Goal: Transaction & Acquisition: Obtain resource

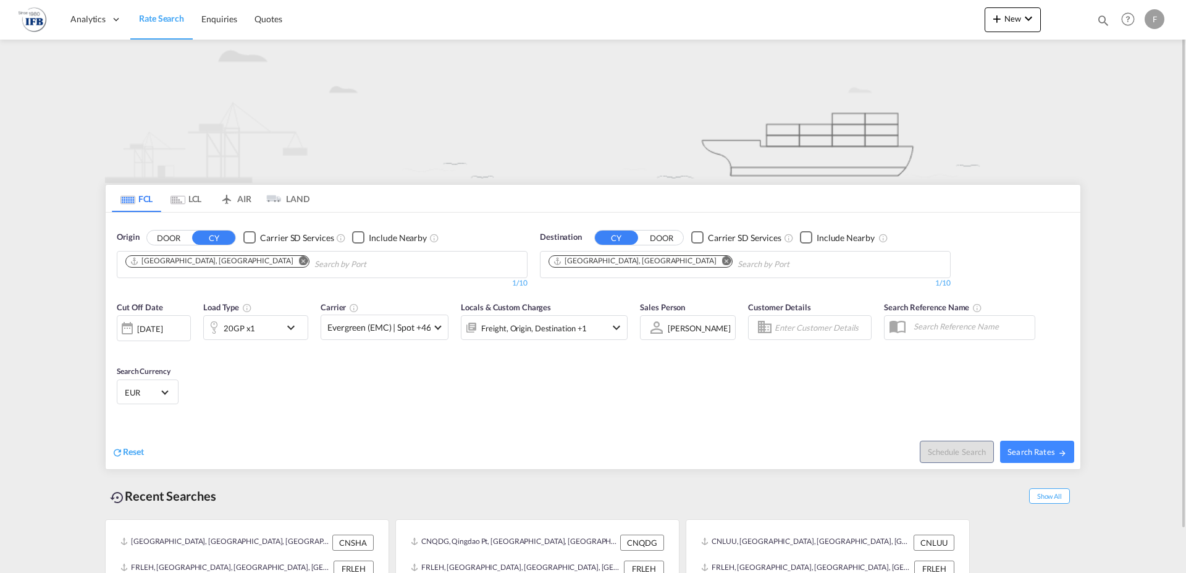
click at [299, 262] on md-icon "Remove" at bounding box center [303, 260] width 9 height 9
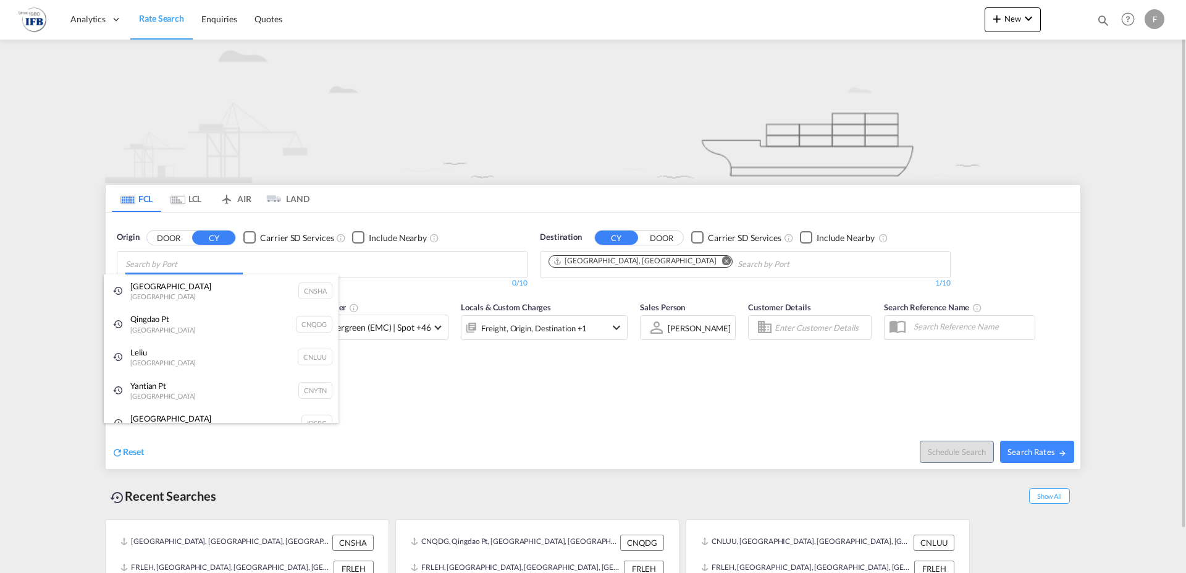
click at [193, 263] on input "Chips input." at bounding box center [183, 264] width 117 height 20
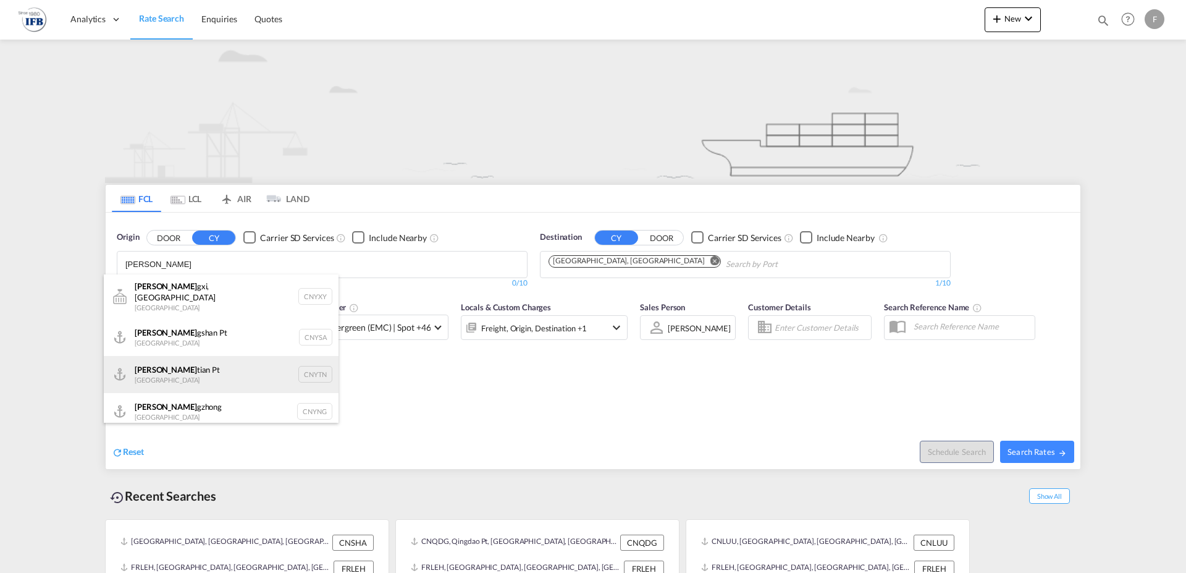
type input "[PERSON_NAME]"
click at [153, 360] on div "[PERSON_NAME] Pt China CNYTN" at bounding box center [221, 374] width 235 height 37
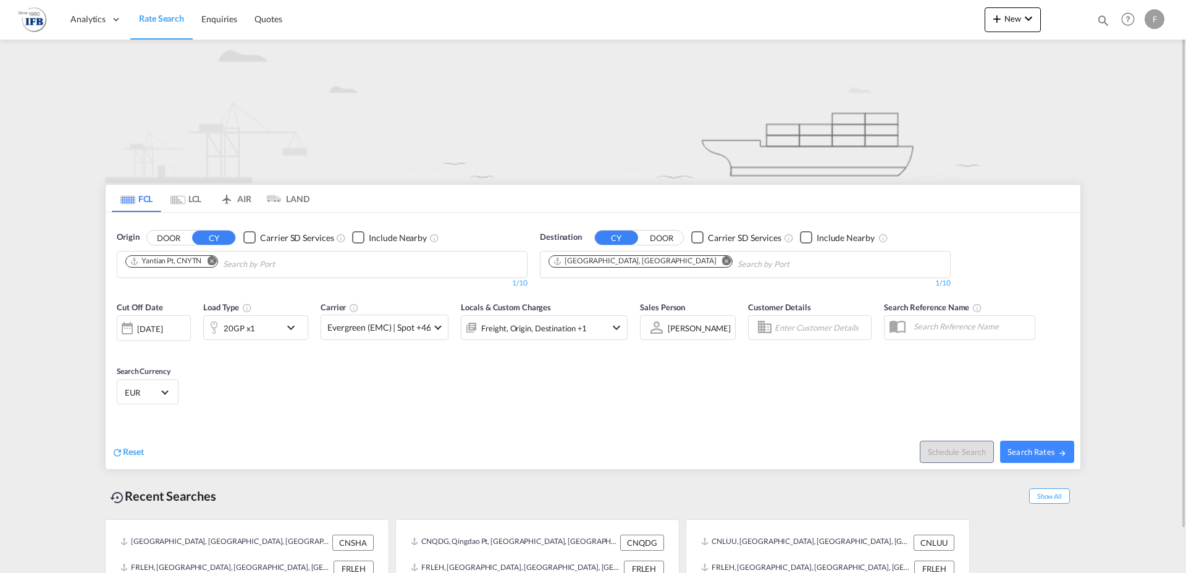
click at [292, 326] on md-icon "icon-chevron-down" at bounding box center [294, 327] width 21 height 15
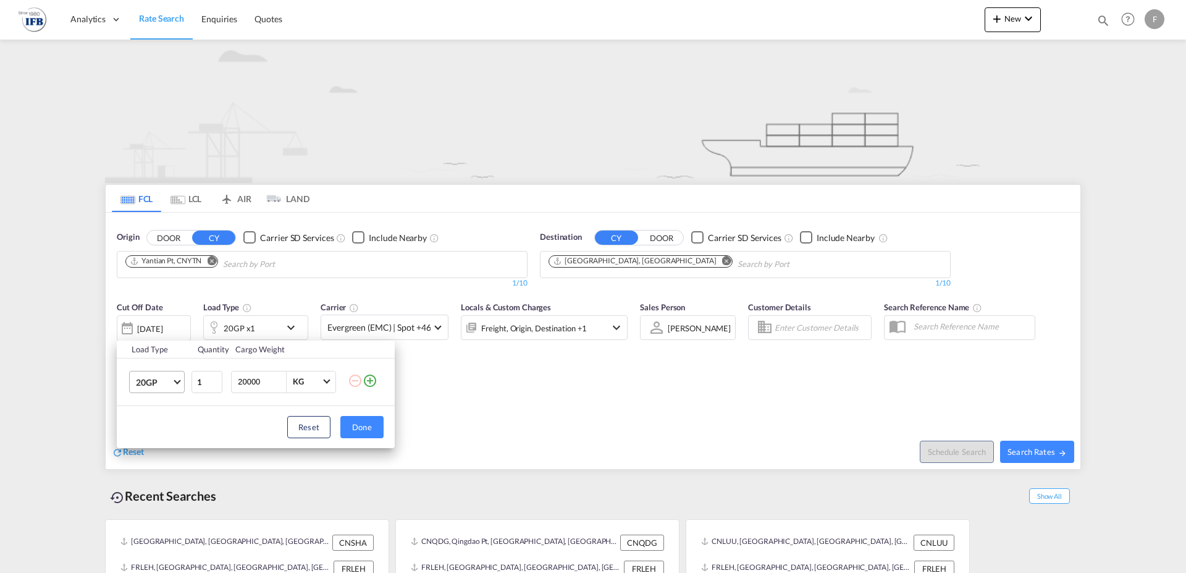
click at [179, 382] on span "Choose: \a20GP" at bounding box center [177, 380] width 7 height 7
click at [154, 442] on div "40HC" at bounding box center [147, 441] width 23 height 12
type input "2"
click at [212, 377] on input "2" at bounding box center [206, 382] width 31 height 22
click at [362, 427] on button "Done" at bounding box center [361, 427] width 43 height 22
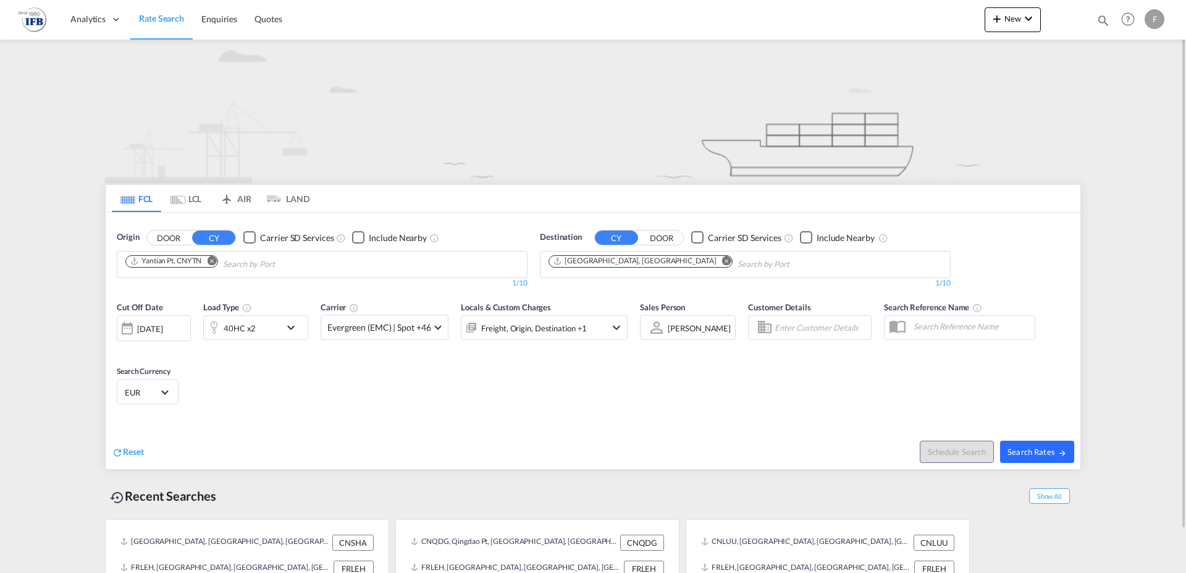
click at [1028, 455] on span "Search Rates" at bounding box center [1036, 452] width 59 height 10
type input "CNYTN to FRLEH / [DATE]"
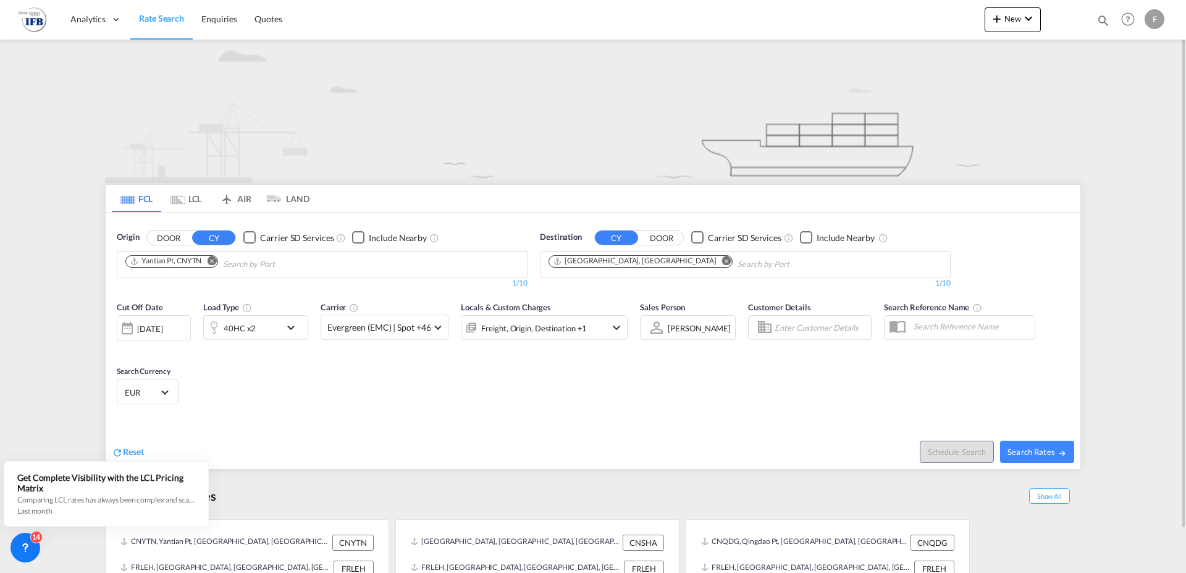
click at [290, 326] on md-icon "icon-chevron-down" at bounding box center [294, 327] width 21 height 15
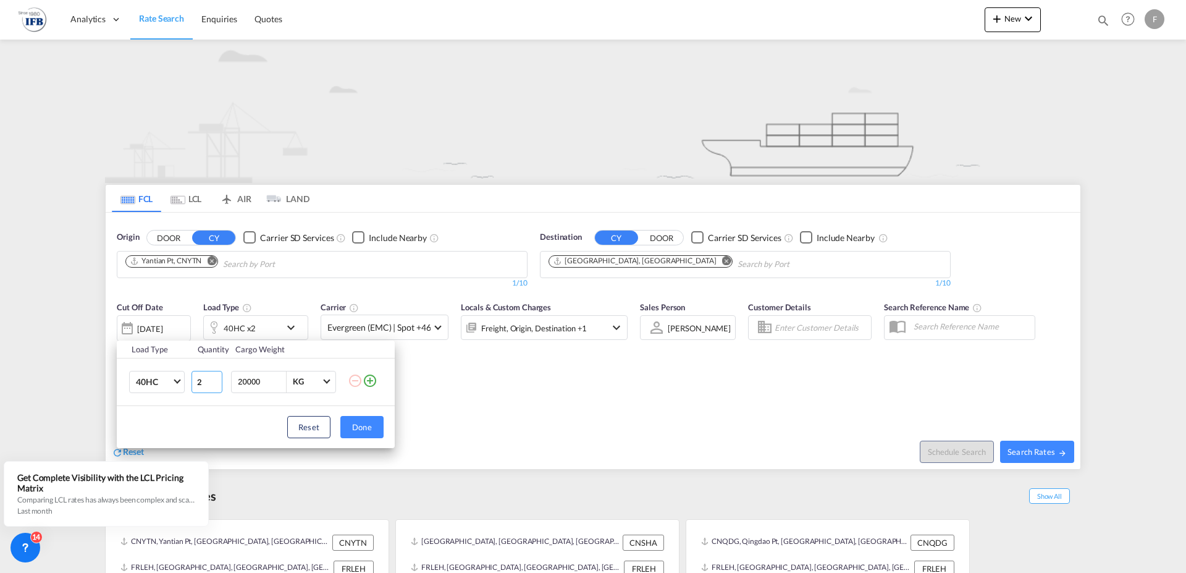
click at [213, 376] on input "2" at bounding box center [206, 382] width 31 height 22
click at [214, 379] on input "3" at bounding box center [206, 382] width 31 height 22
click at [215, 383] on input "2" at bounding box center [206, 382] width 31 height 22
type input "1"
click at [215, 383] on input "1" at bounding box center [206, 382] width 31 height 22
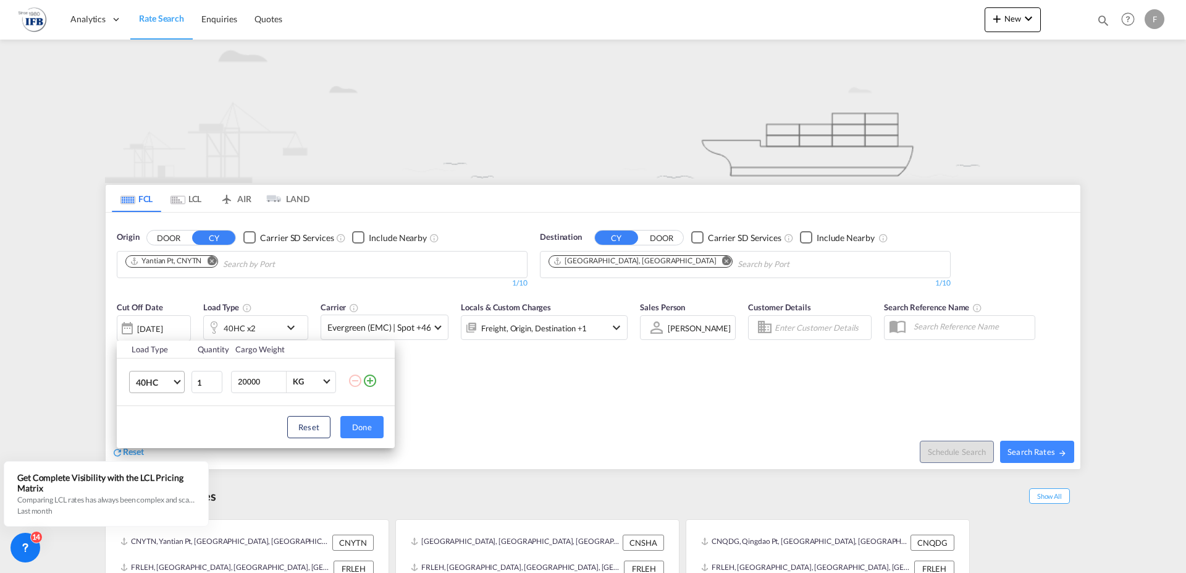
click at [175, 382] on md-select-value "40HC" at bounding box center [159, 381] width 49 height 21
click at [141, 324] on div "20GP" at bounding box center [147, 322] width 22 height 12
click at [356, 429] on button "Done" at bounding box center [361, 427] width 43 height 22
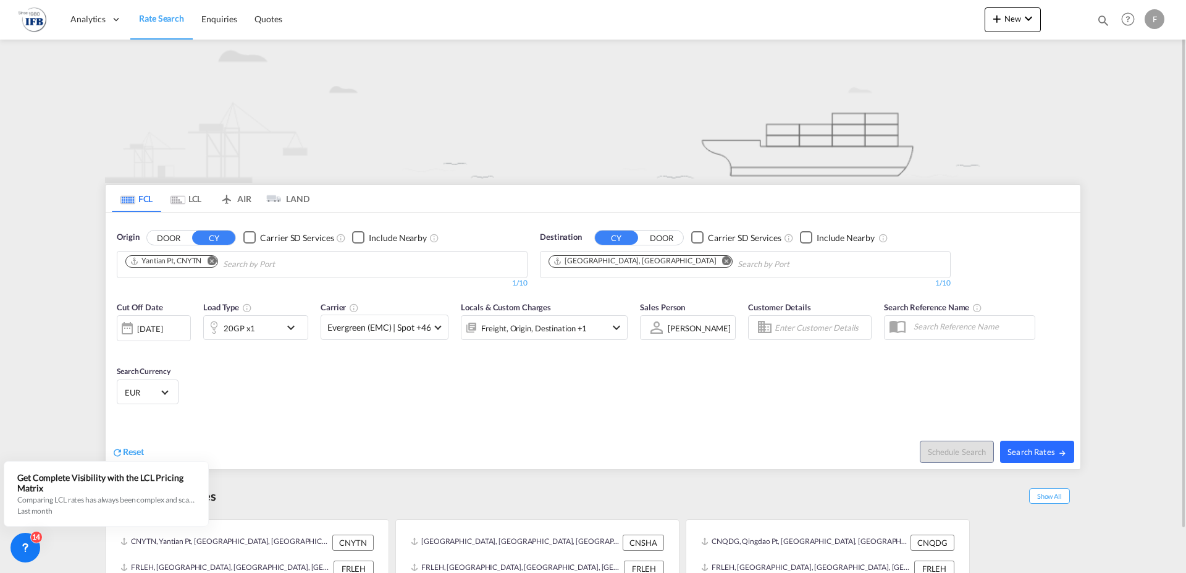
click at [1048, 452] on span "Search Rates" at bounding box center [1036, 452] width 59 height 10
type input "CNYTN to FRLEH / [DATE]"
